Goal: Transaction & Acquisition: Book appointment/travel/reservation

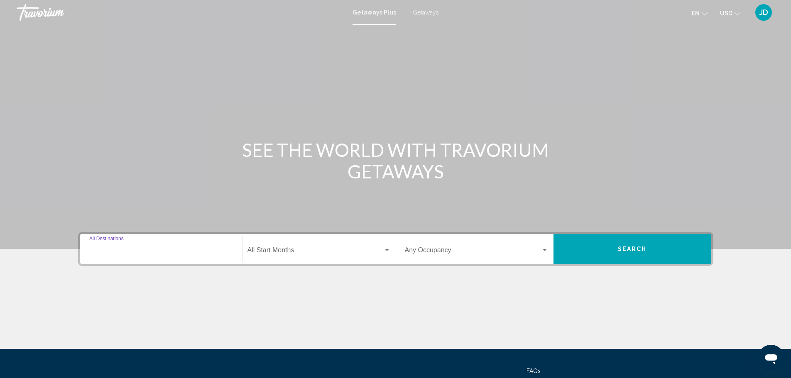
click at [150, 254] on input "Destination All Destinations" at bounding box center [161, 251] width 144 height 7
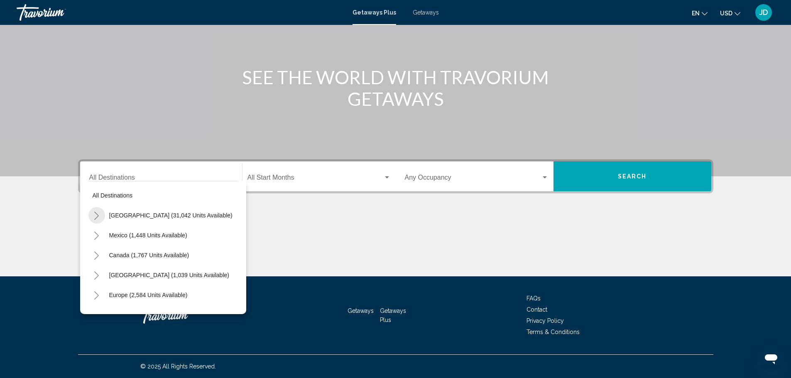
click at [97, 213] on icon "Toggle United States (31,042 units available)" at bounding box center [96, 216] width 6 height 8
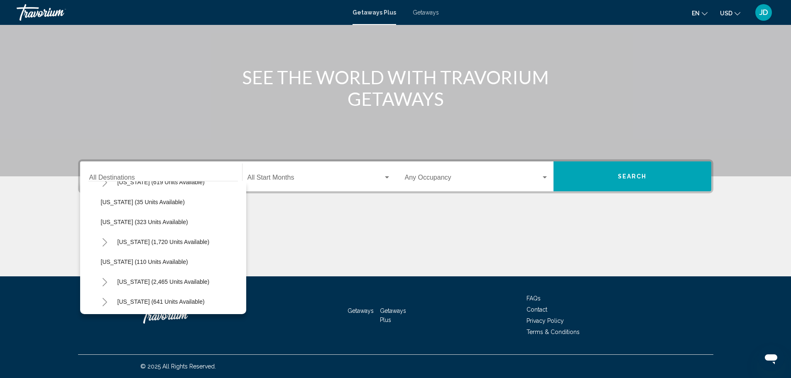
scroll to position [291, 0]
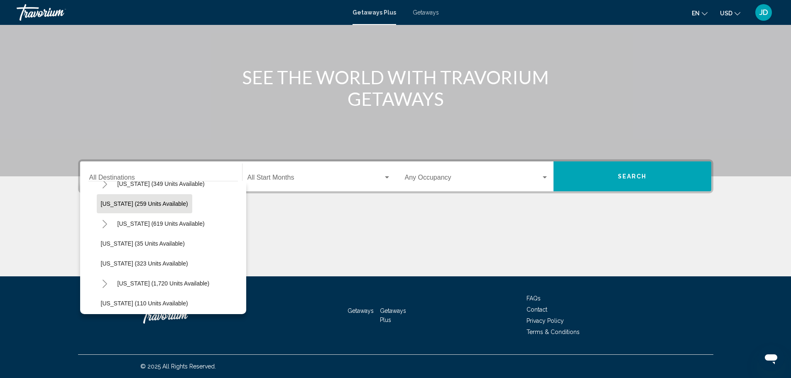
click at [115, 203] on span "Maryland (259 units available)" at bounding box center [144, 204] width 87 height 7
type input "**********"
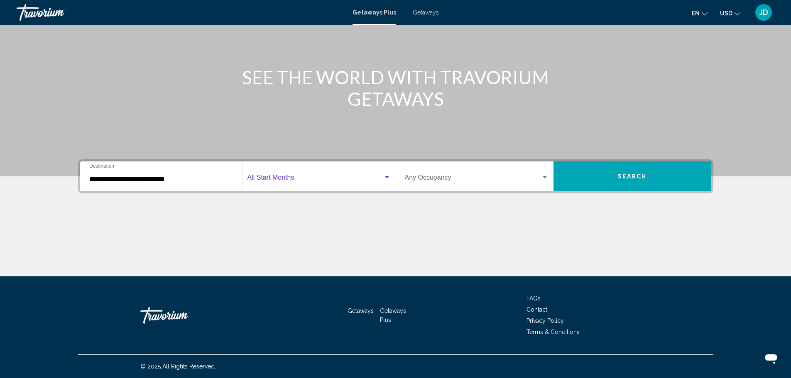
click at [311, 179] on span "Search widget" at bounding box center [315, 179] width 136 height 7
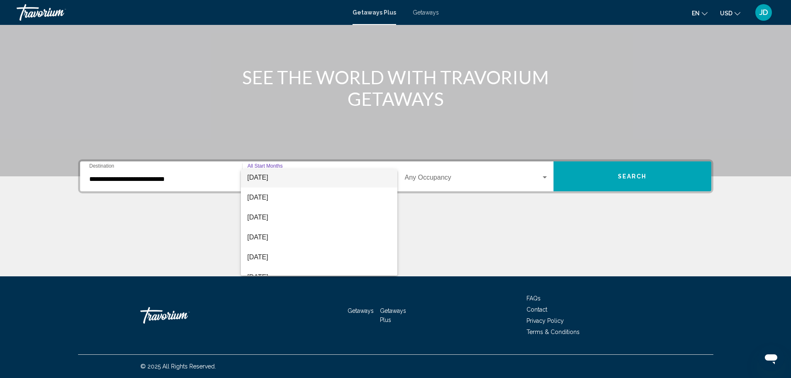
scroll to position [0, 0]
click at [263, 197] on span "September 2025" at bounding box center [318, 199] width 143 height 20
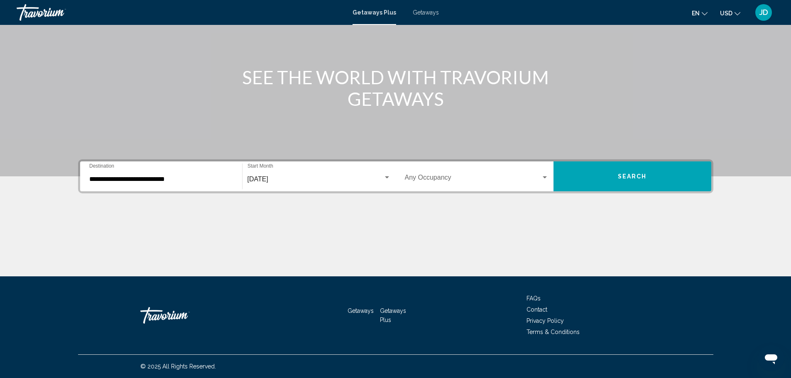
click at [542, 186] on div "Occupancy Any Occupancy" at bounding box center [477, 177] width 144 height 26
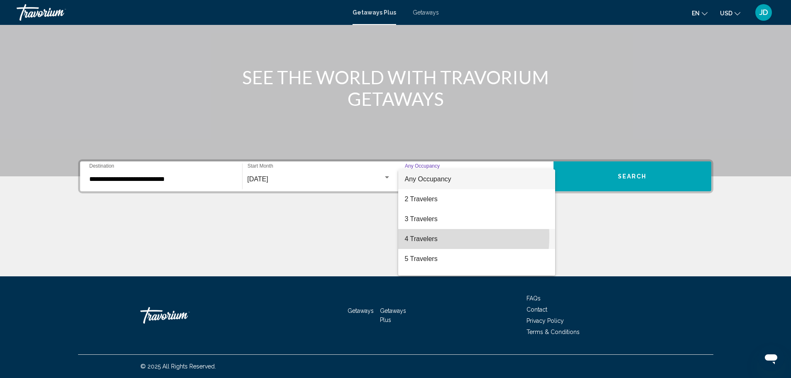
click at [412, 236] on span "4 Travelers" at bounding box center [477, 239] width 144 height 20
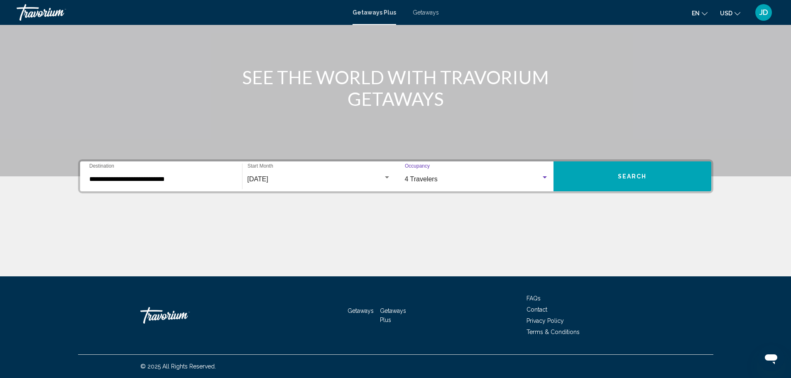
click at [612, 176] on button "Search" at bounding box center [632, 176] width 158 height 30
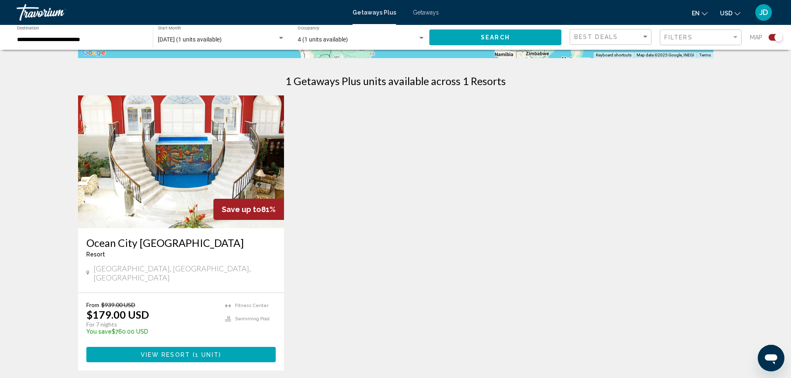
scroll to position [332, 0]
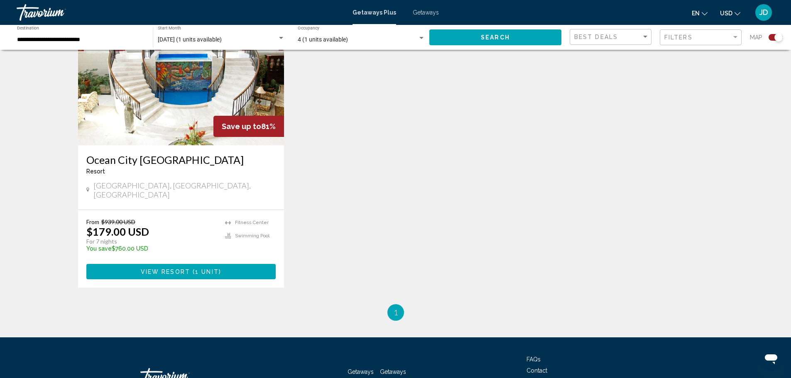
click at [179, 269] on span "View Resort" at bounding box center [165, 272] width 49 height 7
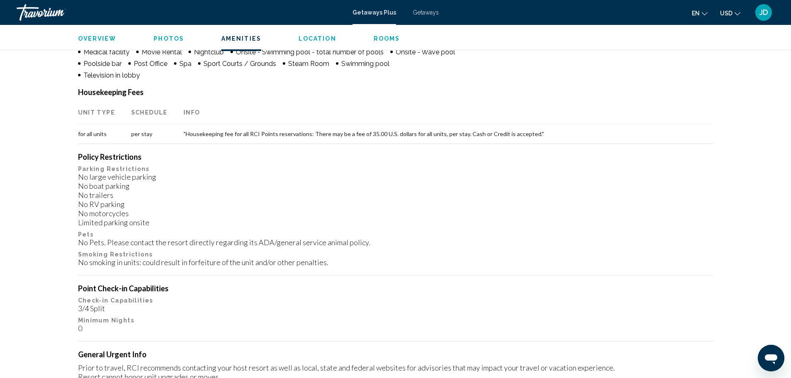
scroll to position [706, 0]
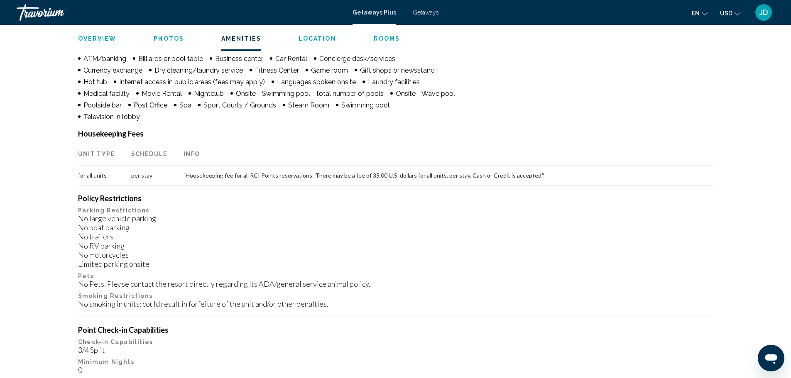
click at [155, 37] on span "Photos" at bounding box center [169, 38] width 30 height 7
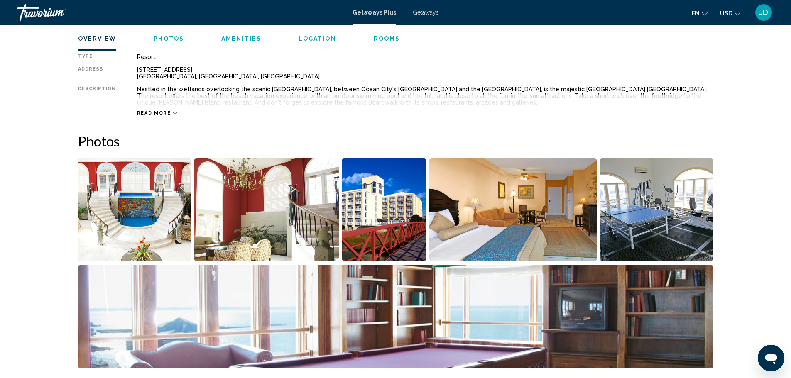
scroll to position [246, 0]
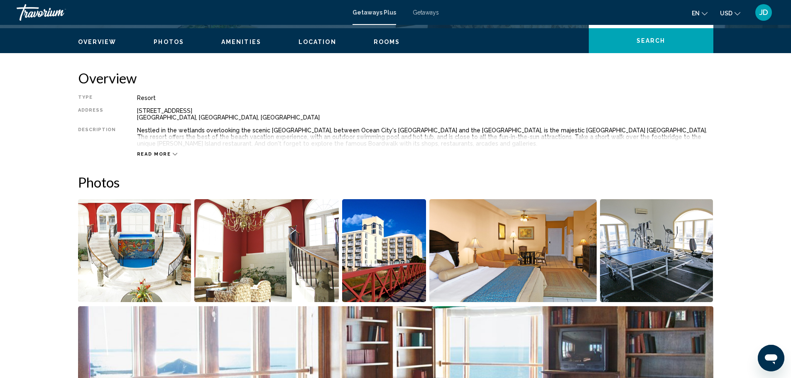
click at [301, 43] on span "Location" at bounding box center [317, 42] width 38 height 7
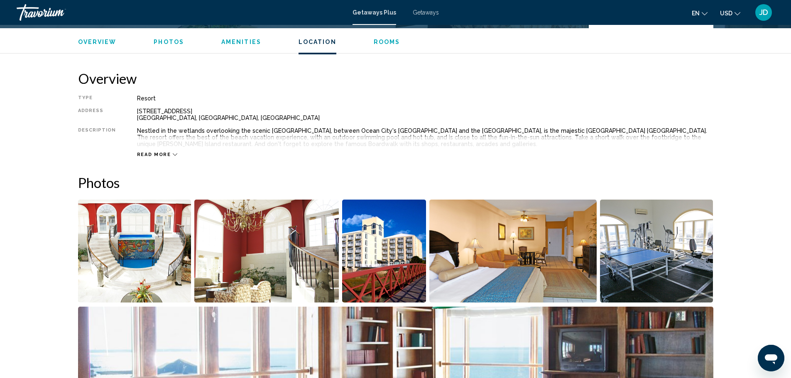
scroll to position [1129, 0]
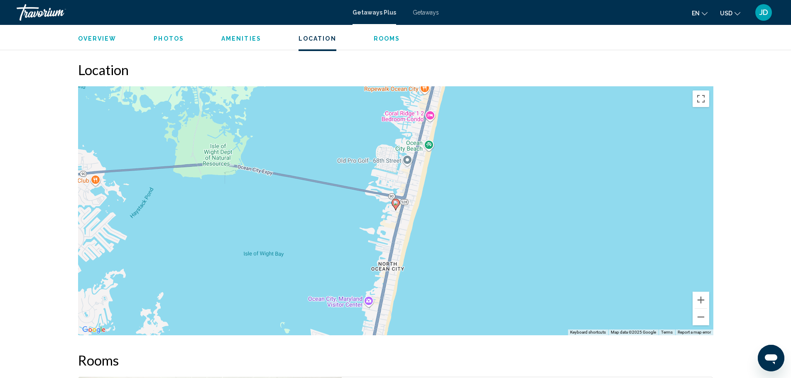
click at [250, 39] on span "Amenities" at bounding box center [241, 38] width 40 height 7
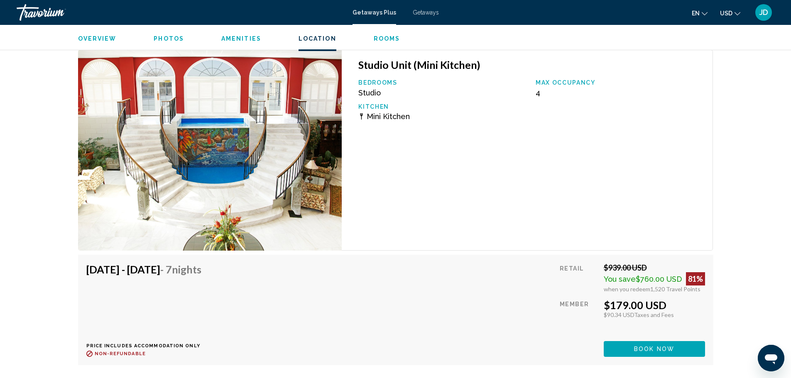
scroll to position [1207, 0]
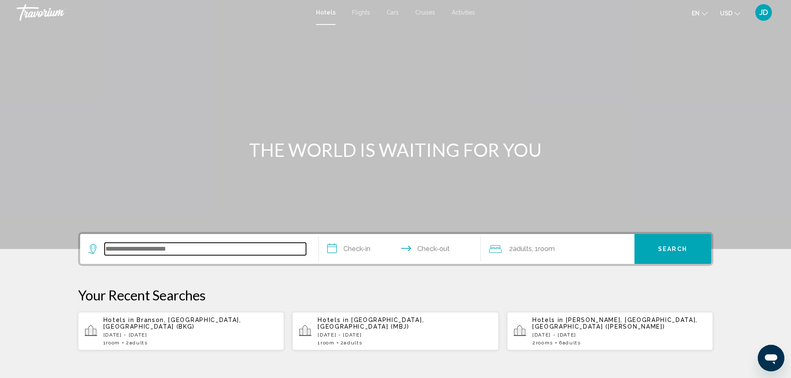
click at [126, 254] on input "Search widget" at bounding box center [205, 249] width 201 height 12
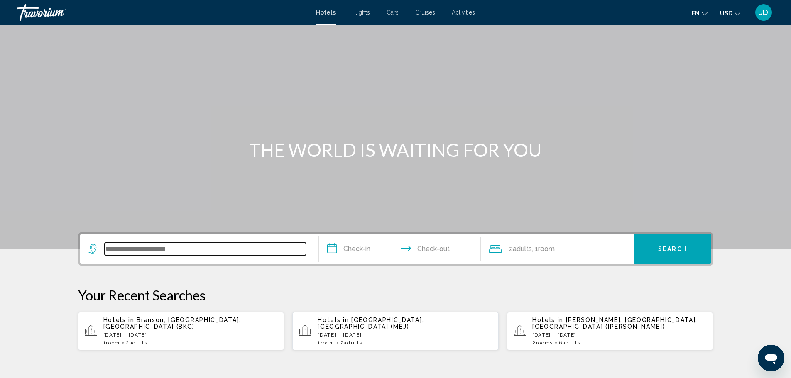
scroll to position [205, 0]
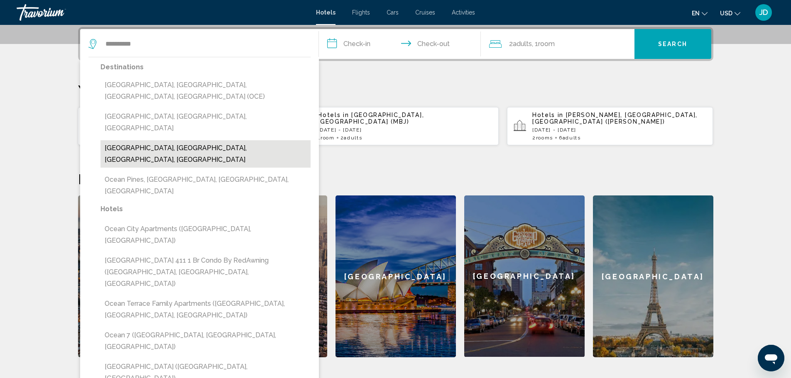
click at [132, 140] on button "[GEOGRAPHIC_DATA], [GEOGRAPHIC_DATA], [GEOGRAPHIC_DATA], [GEOGRAPHIC_DATA]" at bounding box center [205, 153] width 210 height 27
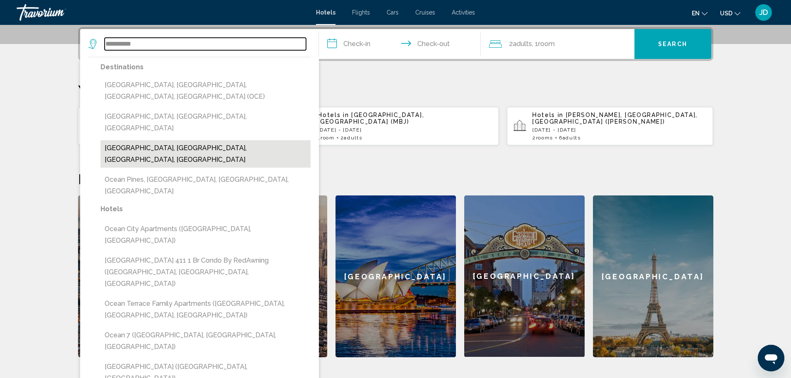
type input "**********"
click at [132, 127] on p "[DATE] - [DATE]" at bounding box center [190, 130] width 174 height 6
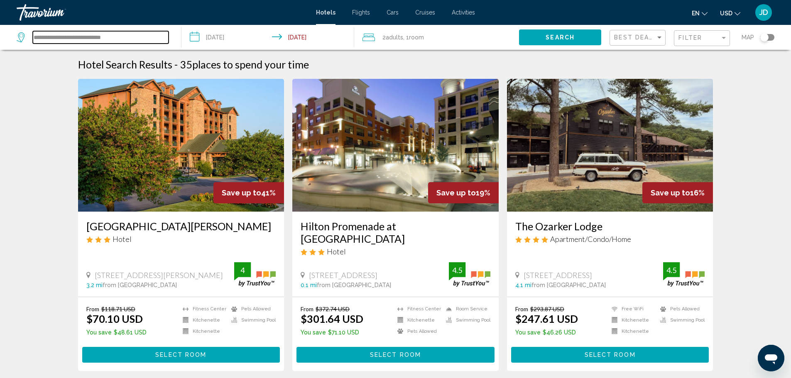
click at [65, 35] on input "**********" at bounding box center [101, 37] width 136 height 12
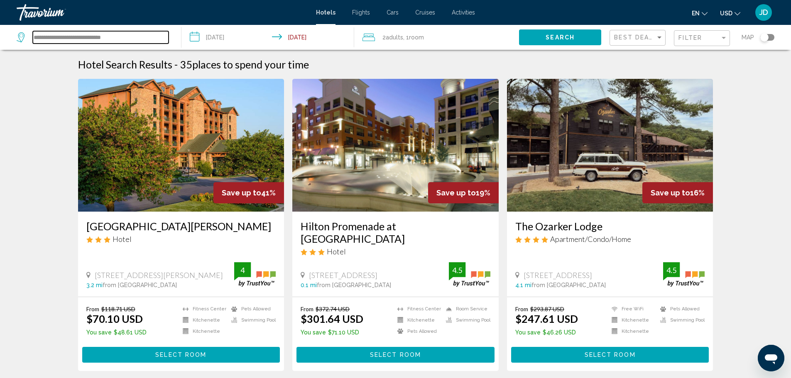
click at [65, 35] on input "**********" at bounding box center [101, 37] width 136 height 12
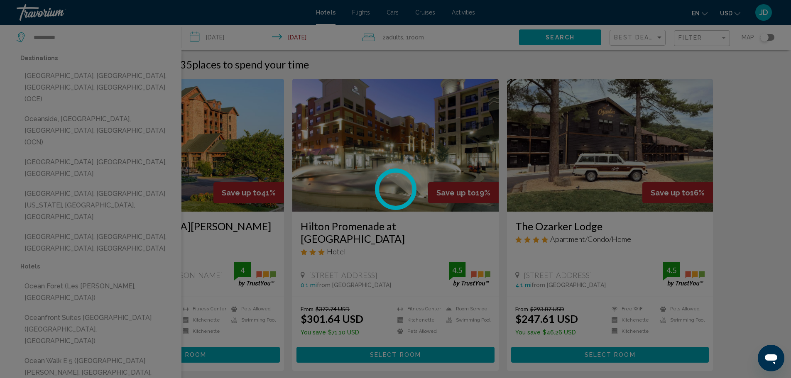
click at [62, 81] on div at bounding box center [395, 189] width 791 height 378
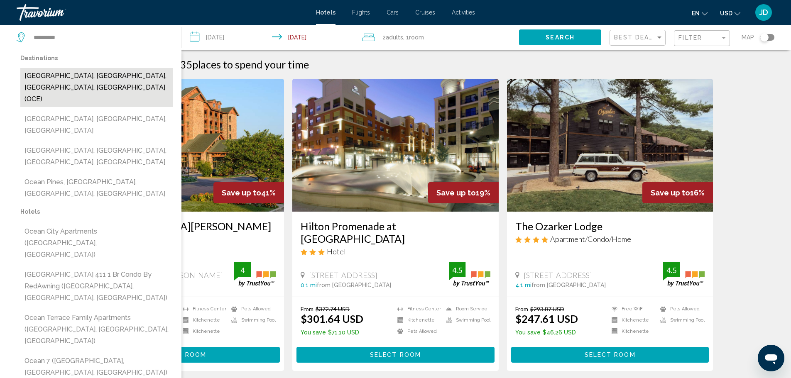
click at [71, 79] on button "[GEOGRAPHIC_DATA], [GEOGRAPHIC_DATA], [GEOGRAPHIC_DATA], [GEOGRAPHIC_DATA] (OCE)" at bounding box center [96, 87] width 153 height 39
type input "**********"
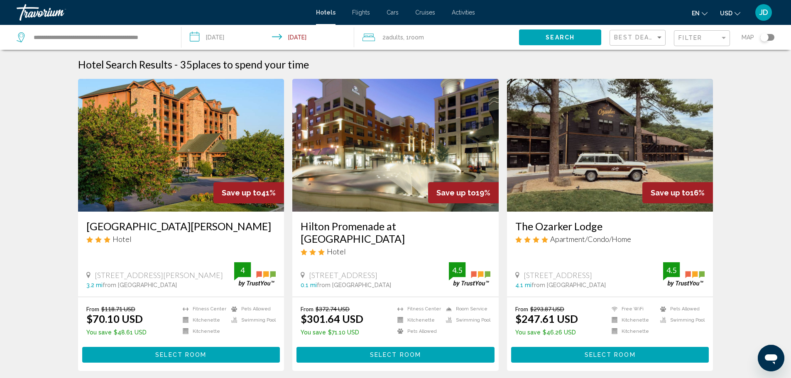
click at [246, 39] on input "**********" at bounding box center [269, 38] width 176 height 27
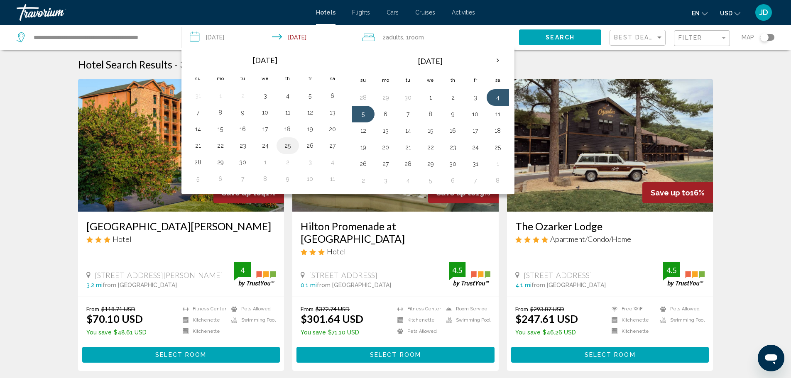
click at [285, 146] on button "25" at bounding box center [287, 146] width 13 height 12
click at [201, 160] on button "28" at bounding box center [197, 163] width 13 height 12
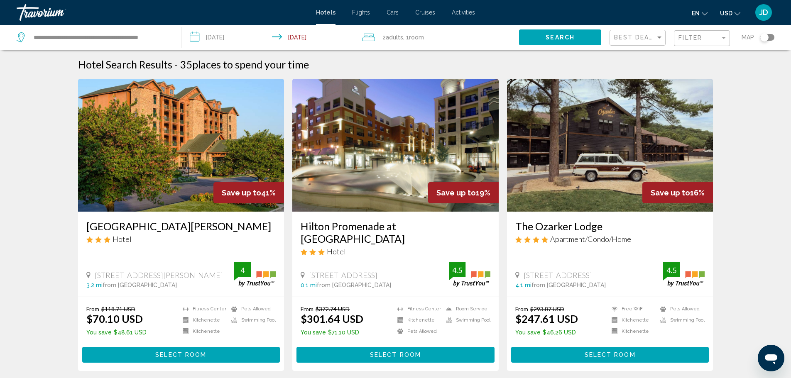
type input "**********"
click at [567, 36] on span "Search" at bounding box center [559, 37] width 29 height 7
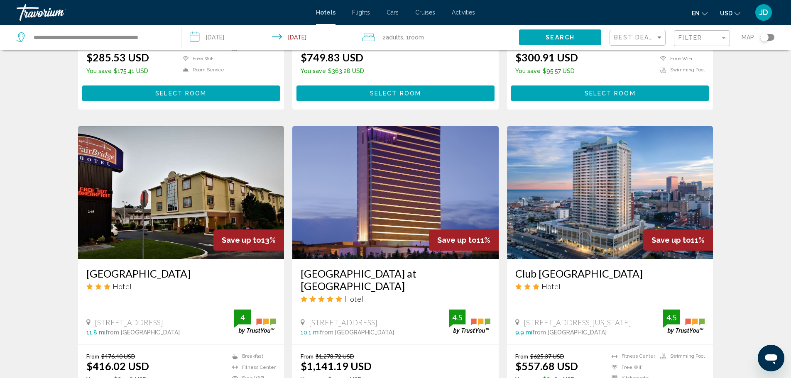
scroll to position [291, 0]
